Goal: Task Accomplishment & Management: Manage account settings

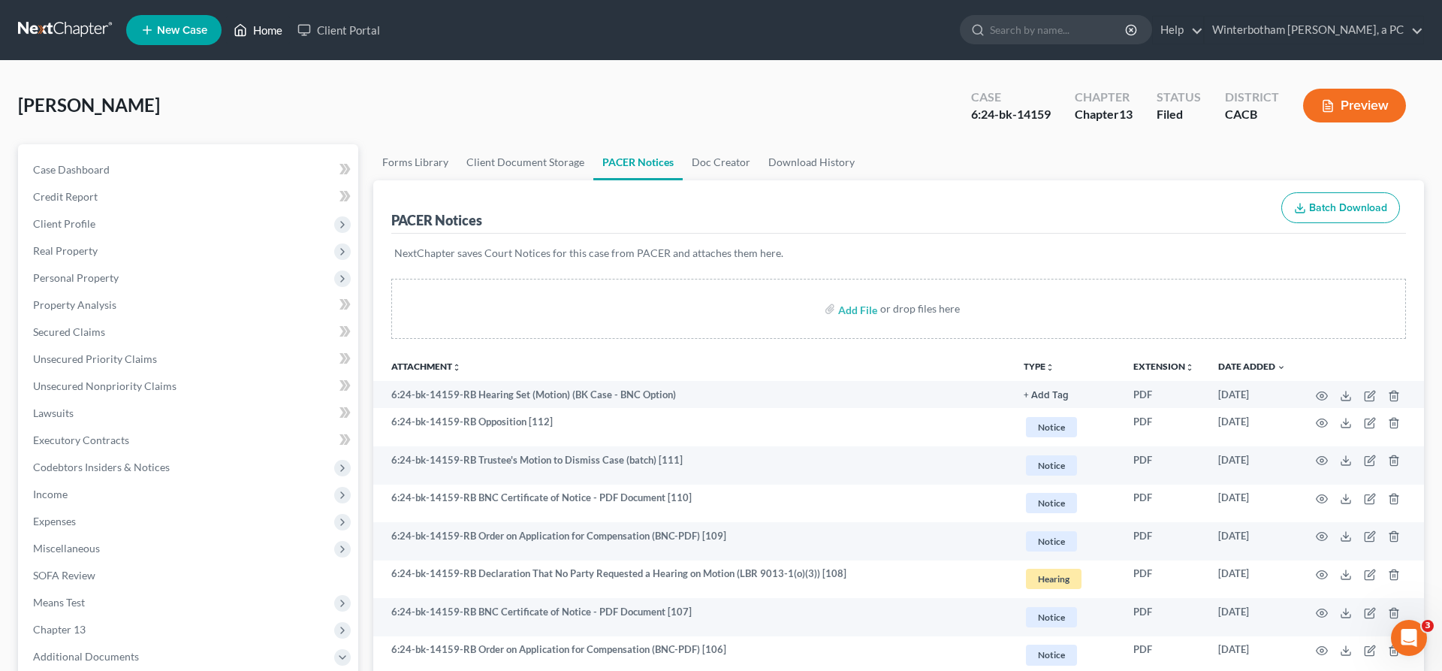
click at [226, 20] on link "Home" at bounding box center [258, 30] width 64 height 27
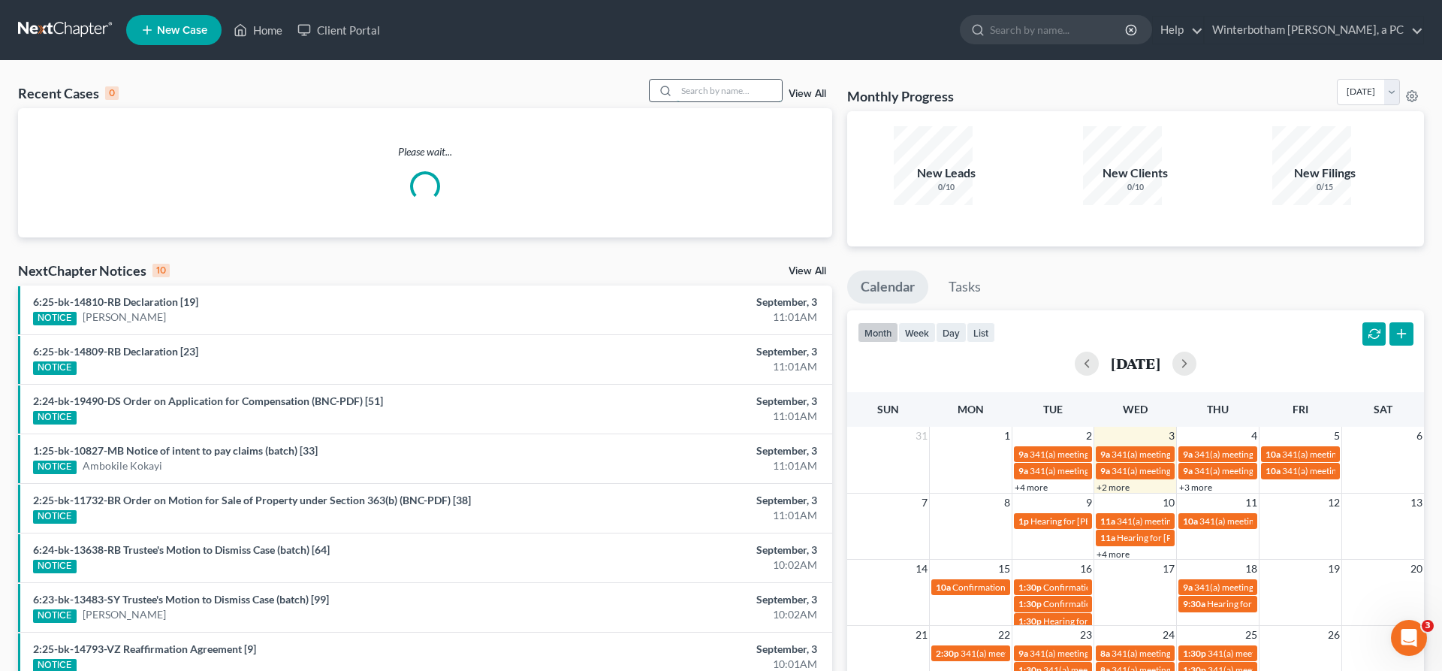
click at [732, 80] on input "search" at bounding box center [729, 91] width 105 height 22
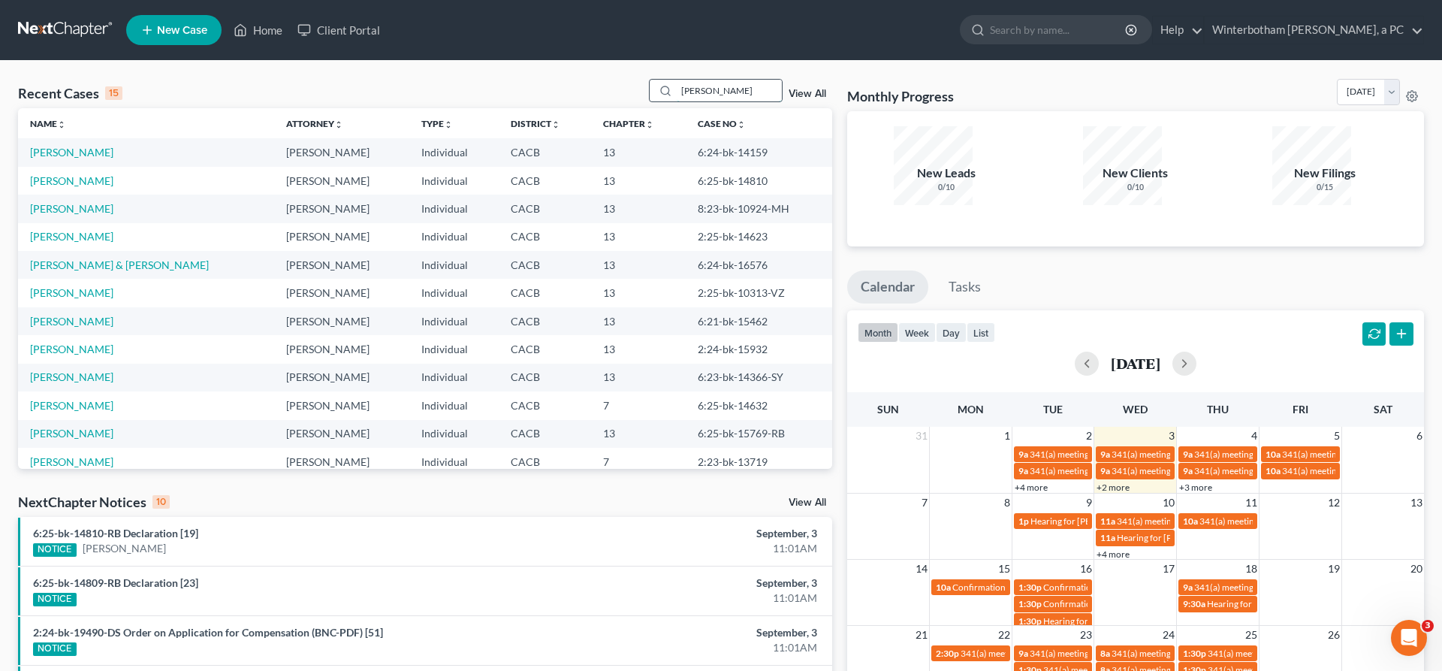
type input "[PERSON_NAME]"
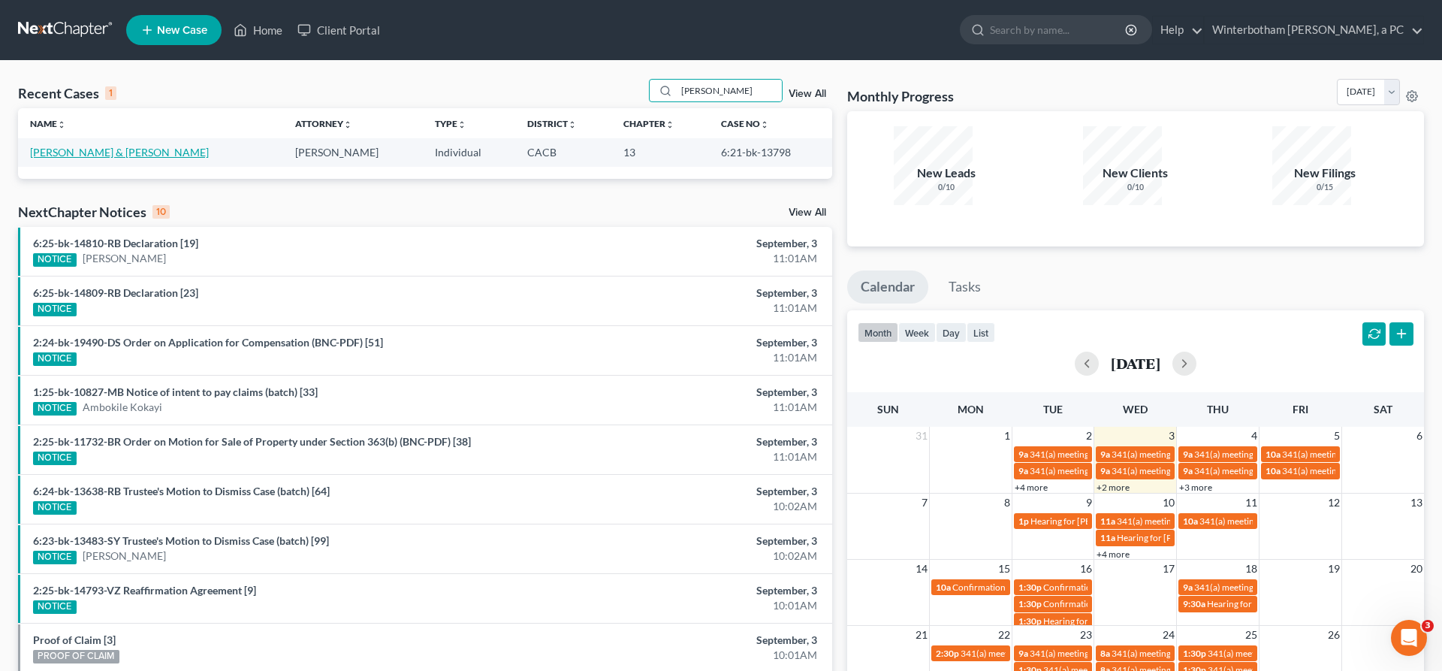
click at [57, 146] on link "[PERSON_NAME] & [PERSON_NAME]" at bounding box center [119, 152] width 179 height 13
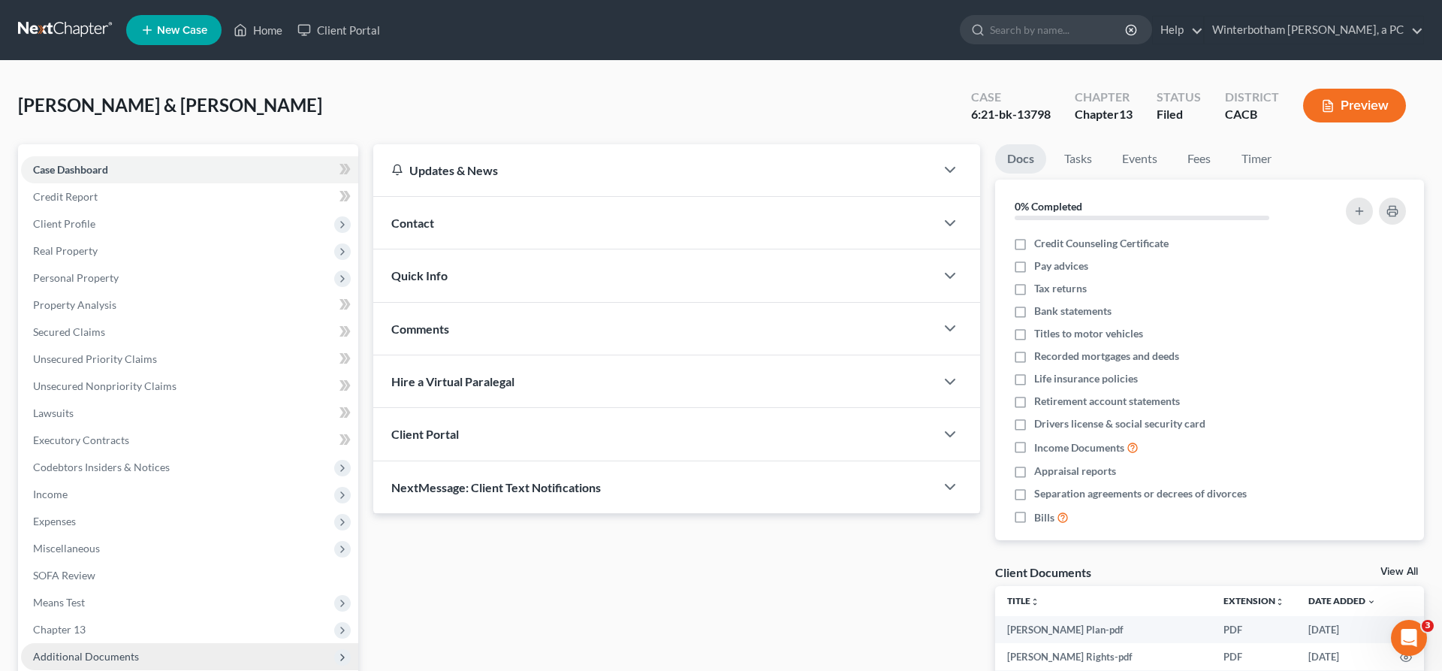
click at [129, 643] on span "Additional Documents" at bounding box center [189, 656] width 337 height 27
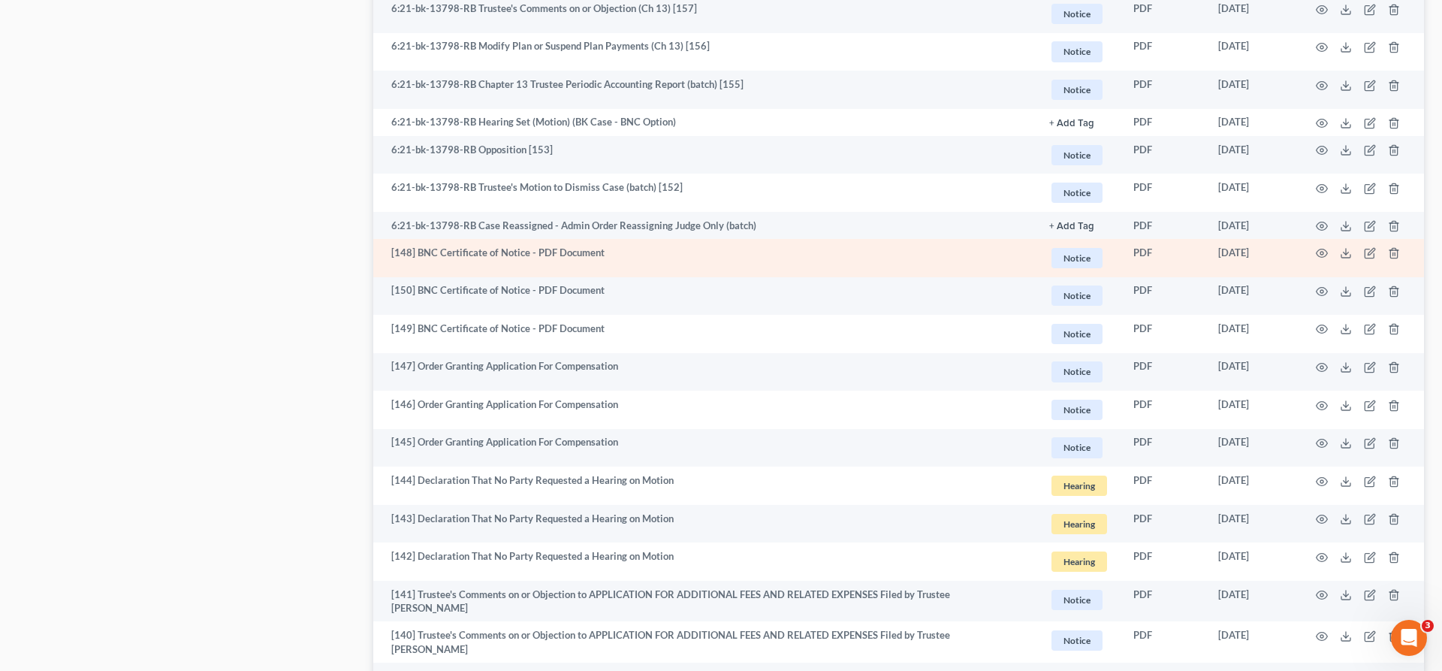
scroll to position [2002, 0]
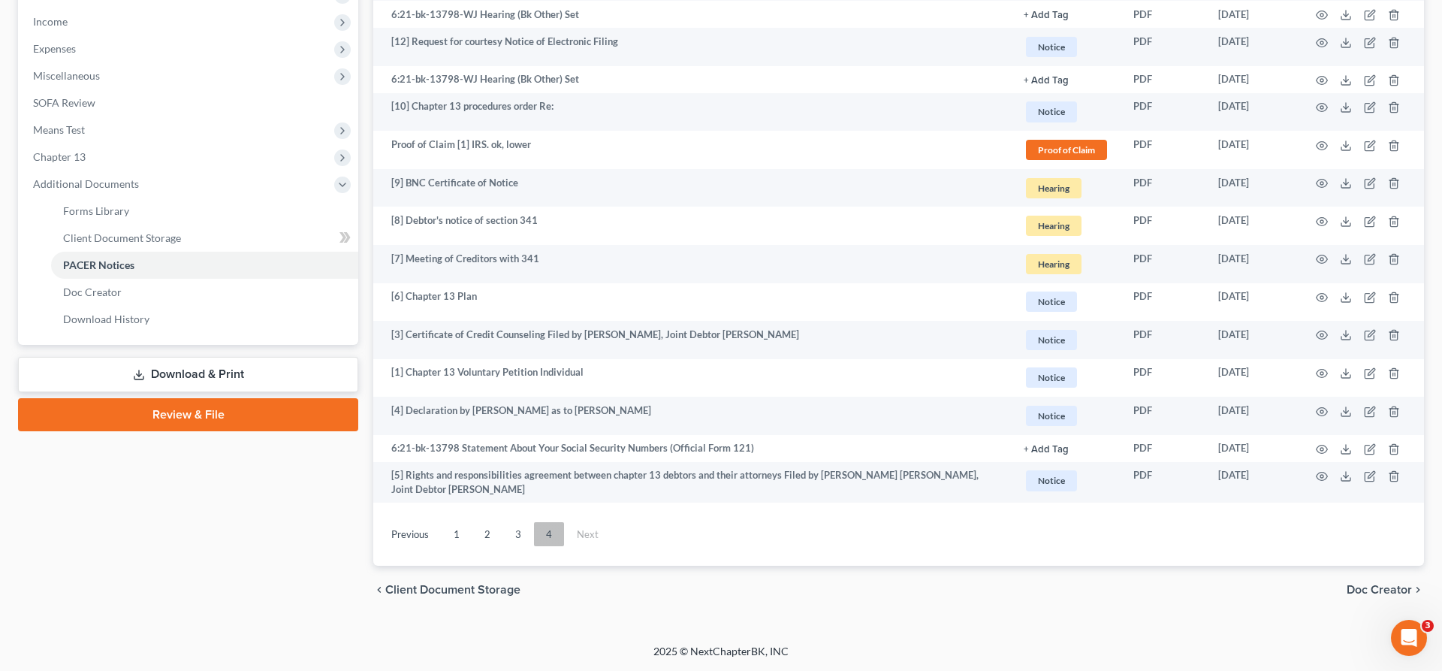
scroll to position [241, 0]
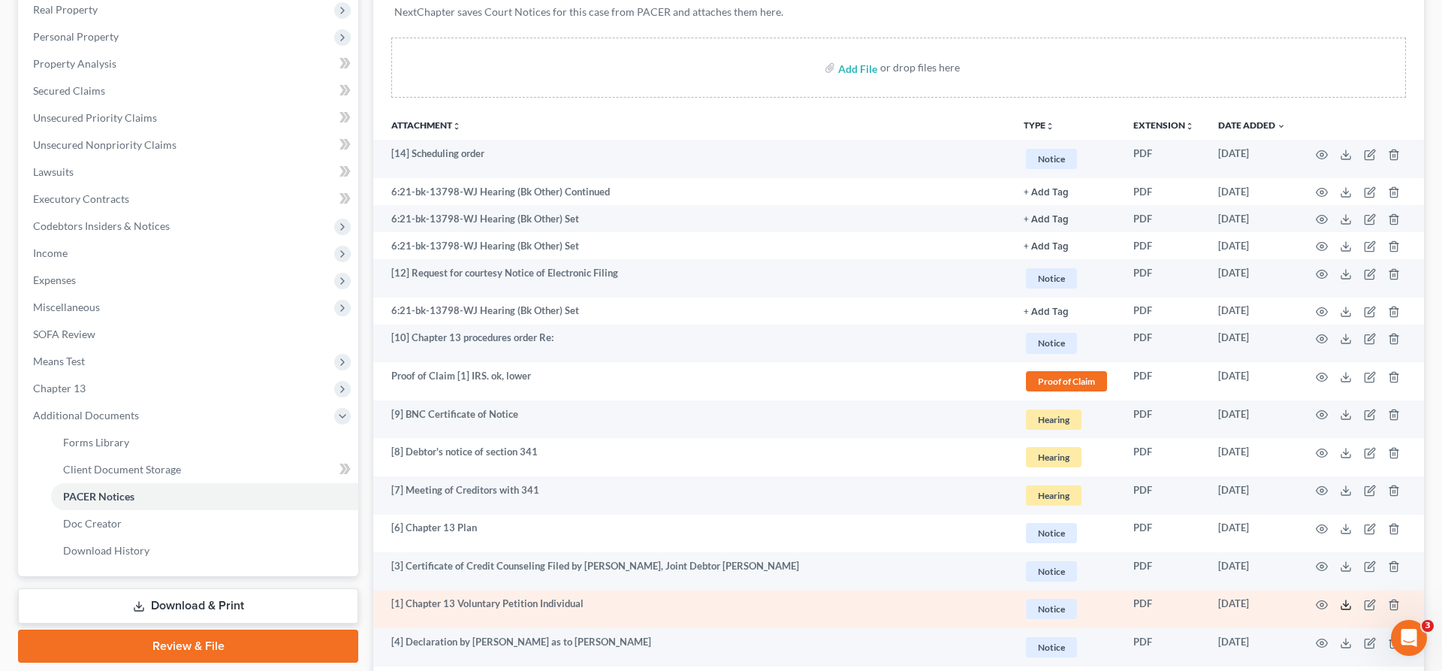
click at [1352, 599] on icon at bounding box center [1346, 605] width 12 height 12
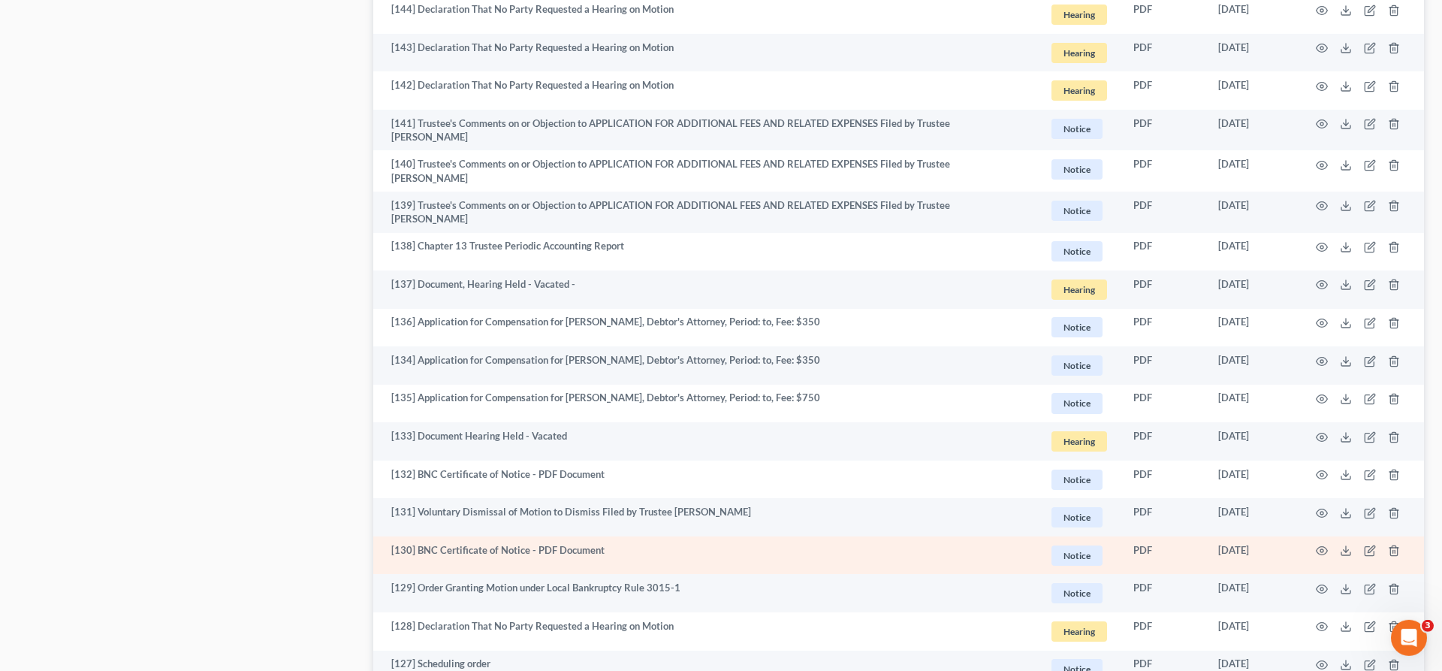
scroll to position [2002, 0]
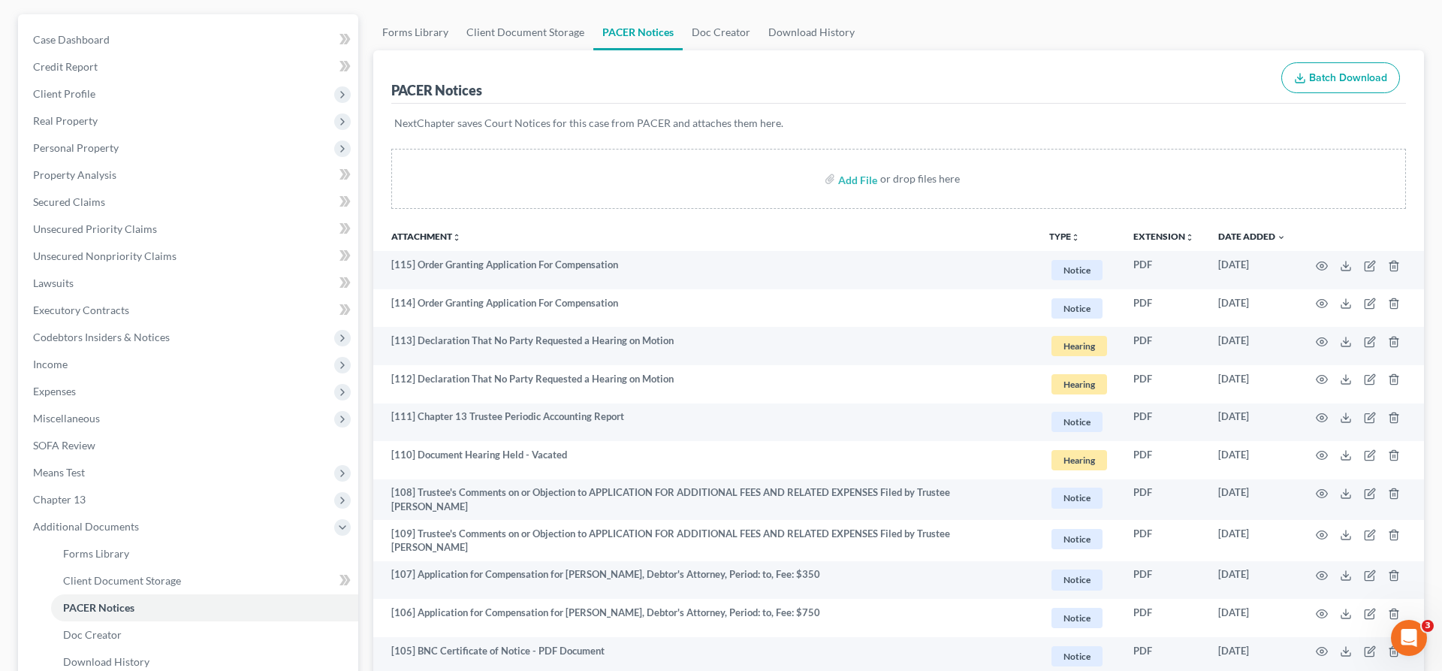
scroll to position [0, 0]
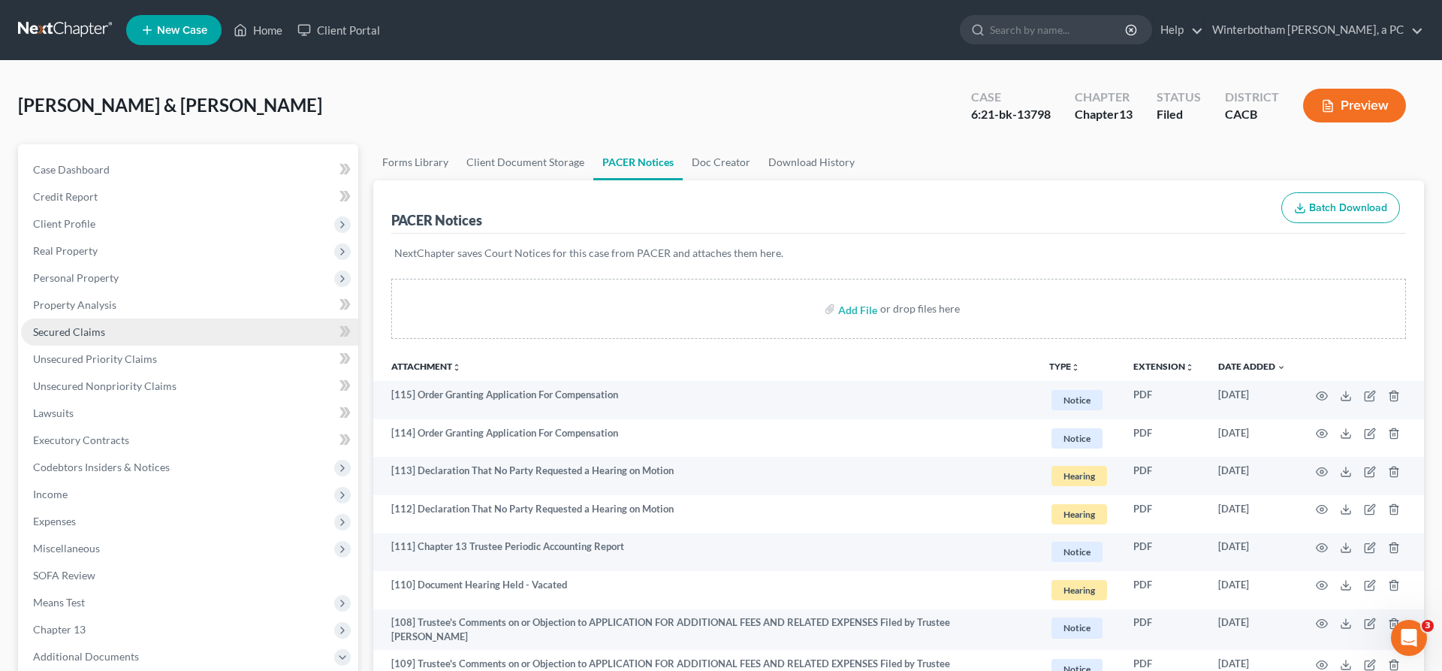
click at [81, 318] on link "Secured Claims" at bounding box center [189, 331] width 337 height 27
